Goal: Information Seeking & Learning: Understand process/instructions

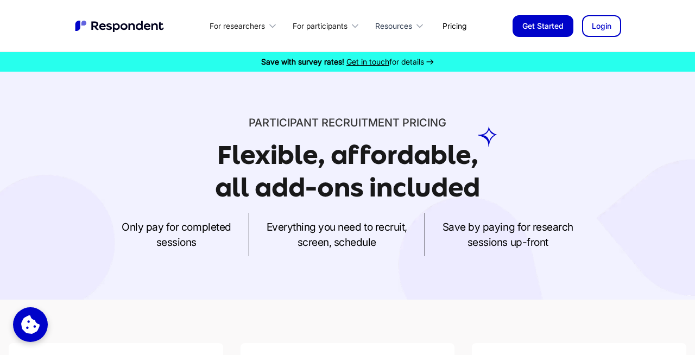
click at [405, 22] on div "Resources" at bounding box center [393, 26] width 37 height 11
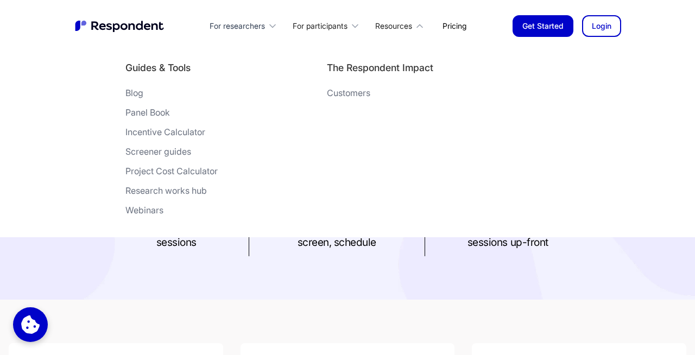
click at [254, 26] on div "For researchers" at bounding box center [237, 26] width 55 height 11
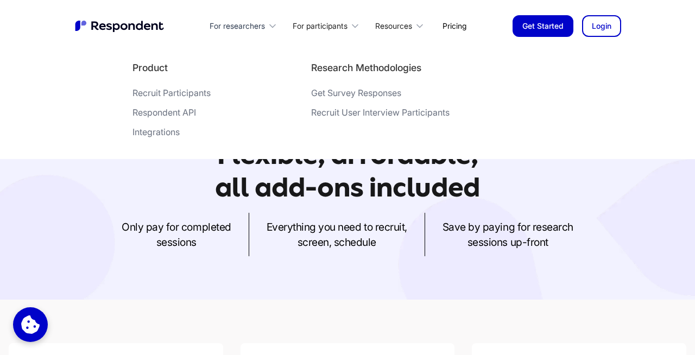
click at [266, 21] on div "For researchers" at bounding box center [245, 26] width 83 height 26
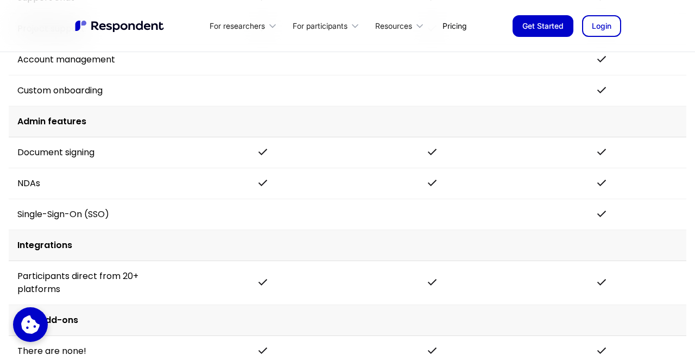
scroll to position [2683, 0]
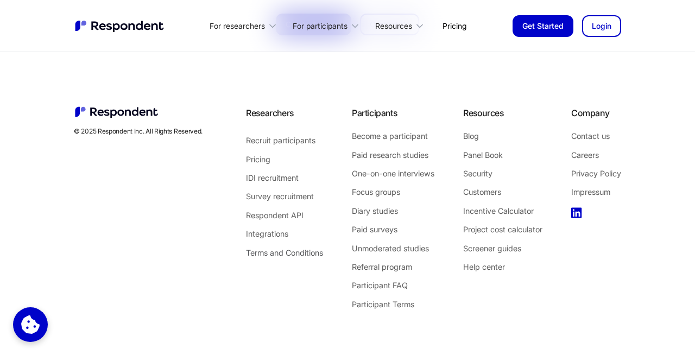
click at [270, 248] on link "Terms and Conditions" at bounding box center [284, 253] width 77 height 14
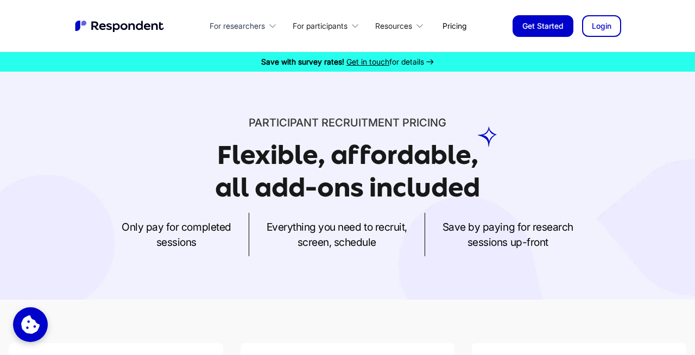
click at [249, 17] on div "For researchers" at bounding box center [245, 26] width 83 height 26
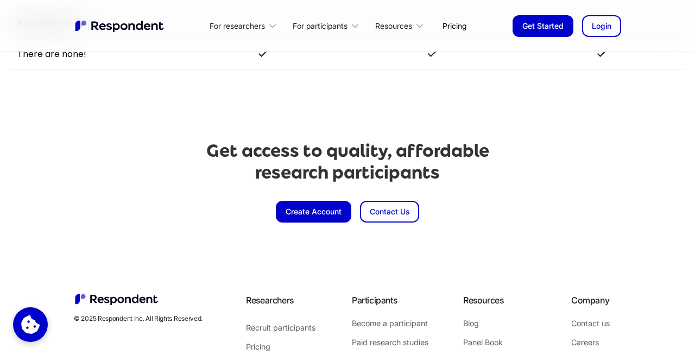
scroll to position [2683, 0]
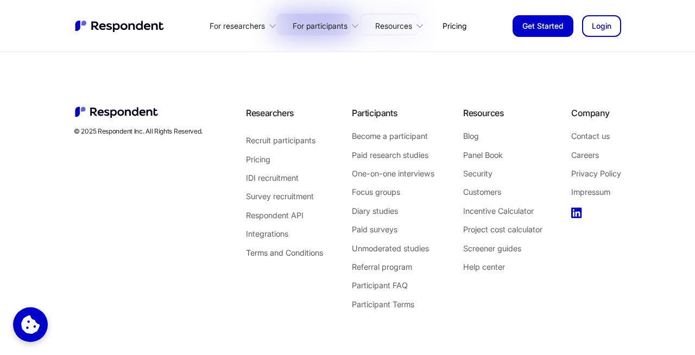
click at [273, 251] on link "Terms and Conditions" at bounding box center [284, 253] width 77 height 14
